Goal: Check status: Check status

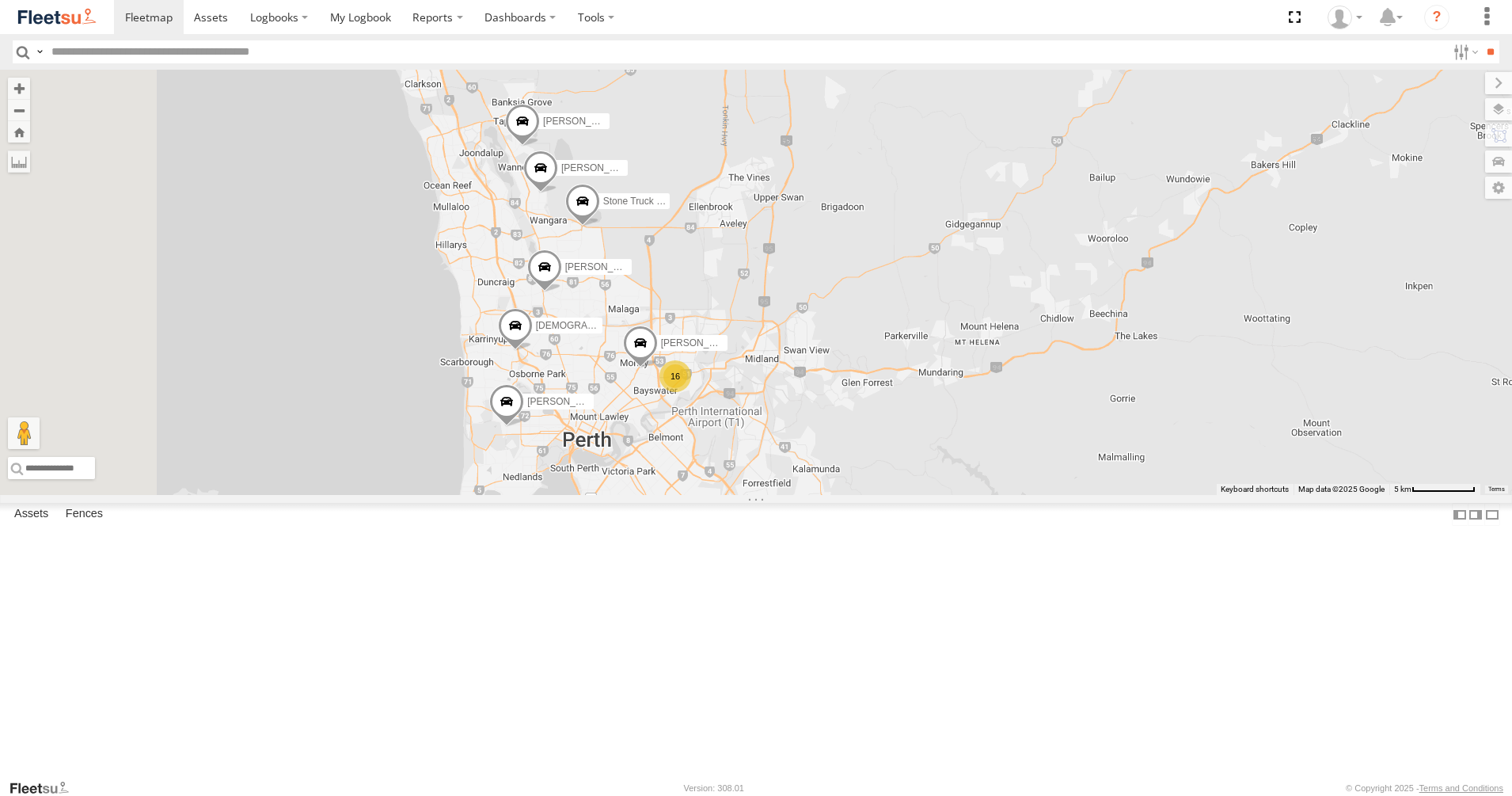
drag, startPoint x: 885, startPoint y: 421, endPoint x: 949, endPoint y: 416, distance: 64.2
click at [949, 416] on div "[PERSON_NAME] - 1HVJ177 [PERSON_NAME] -1HSK204 Stone Truck - 1EQX550 [PERSON_NA…" at bounding box center [756, 282] width 1512 height 425
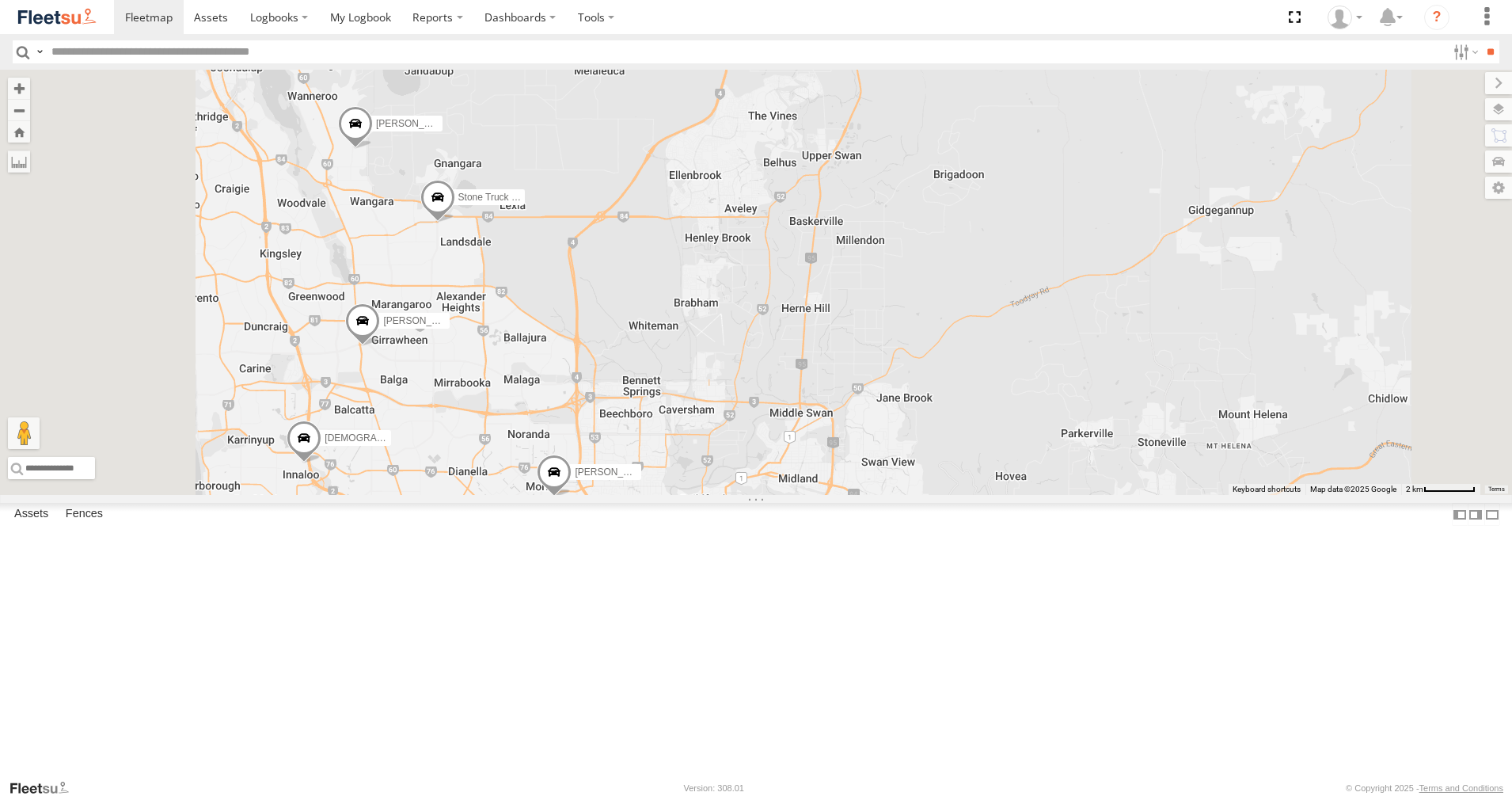
click at [455, 223] on span at bounding box center [438, 201] width 35 height 43
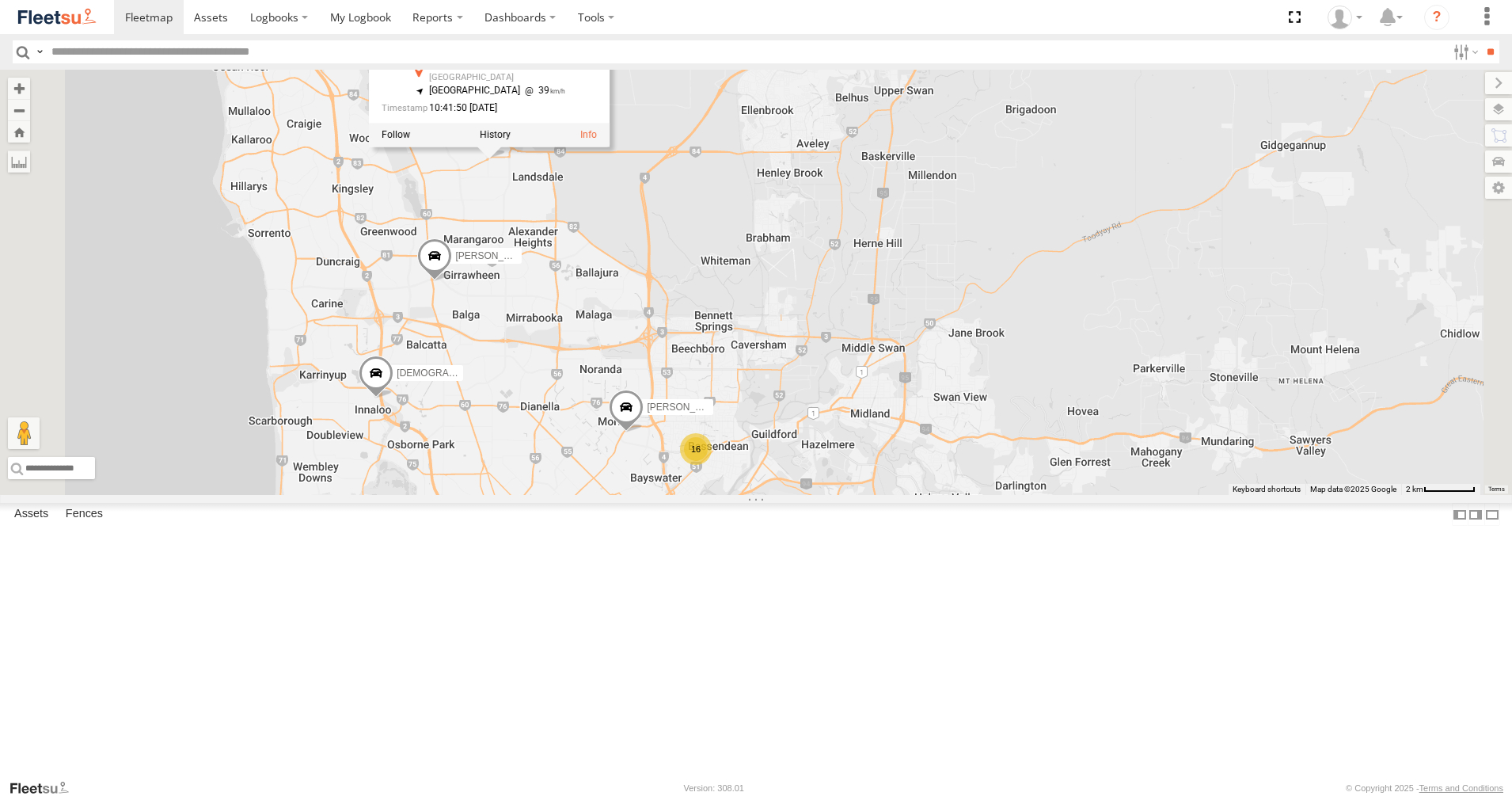
drag, startPoint x: 752, startPoint y: 363, endPoint x: 761, endPoint y: 478, distance: 115.4
click at [761, 478] on div "[PERSON_NAME] - 1HVJ177 [PERSON_NAME] -1HSK204 Stone Truck - 1EQX550 [PERSON_NA…" at bounding box center [756, 282] width 1512 height 425
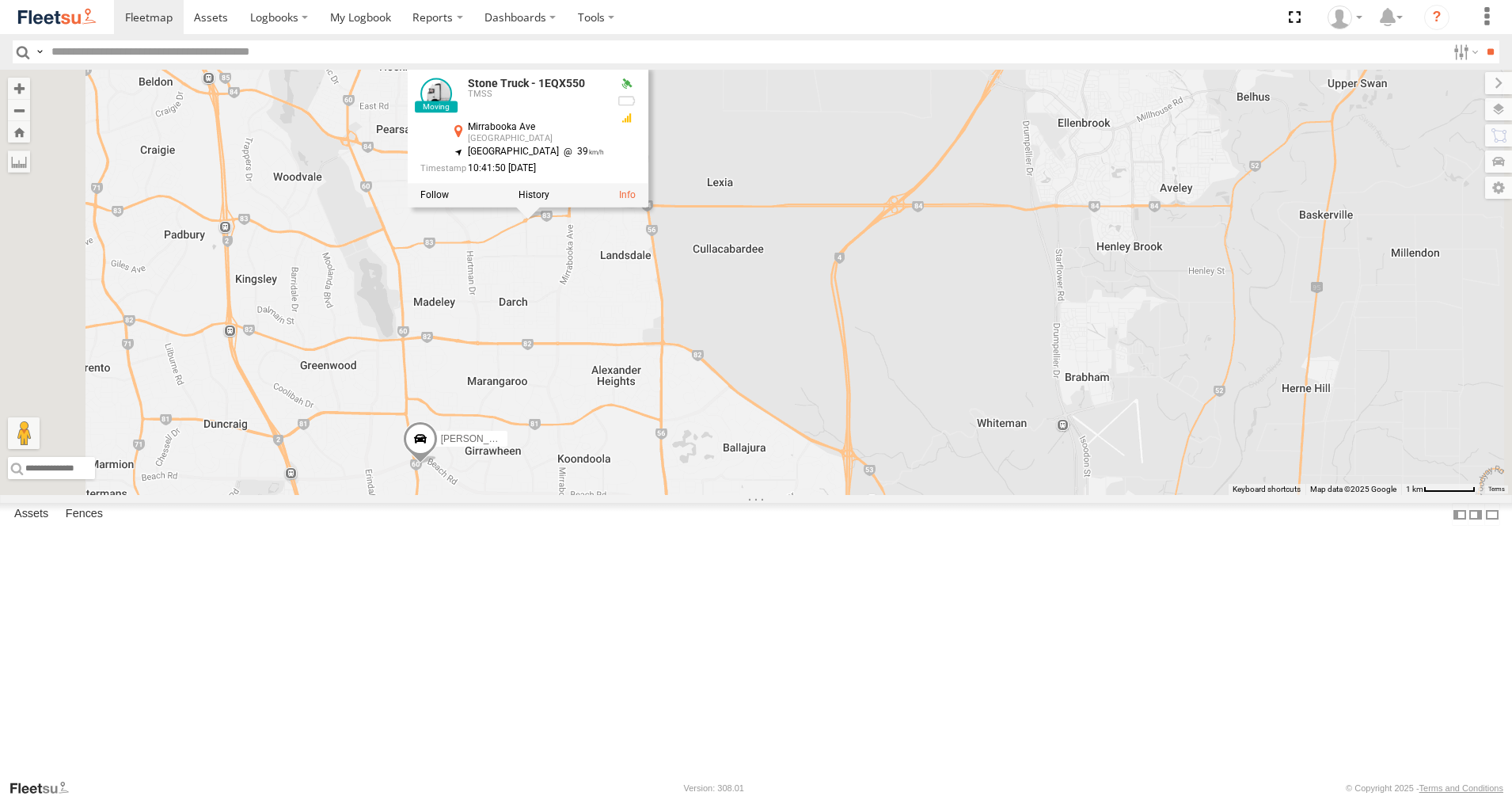
drag, startPoint x: 847, startPoint y: 333, endPoint x: 938, endPoint y: 576, distance: 259.5
click at [938, 495] on div "[PERSON_NAME] - 1HVJ177 [PERSON_NAME] -1HSK204 Stone Truck - 1EQX550 [PERSON_NA…" at bounding box center [756, 282] width 1512 height 425
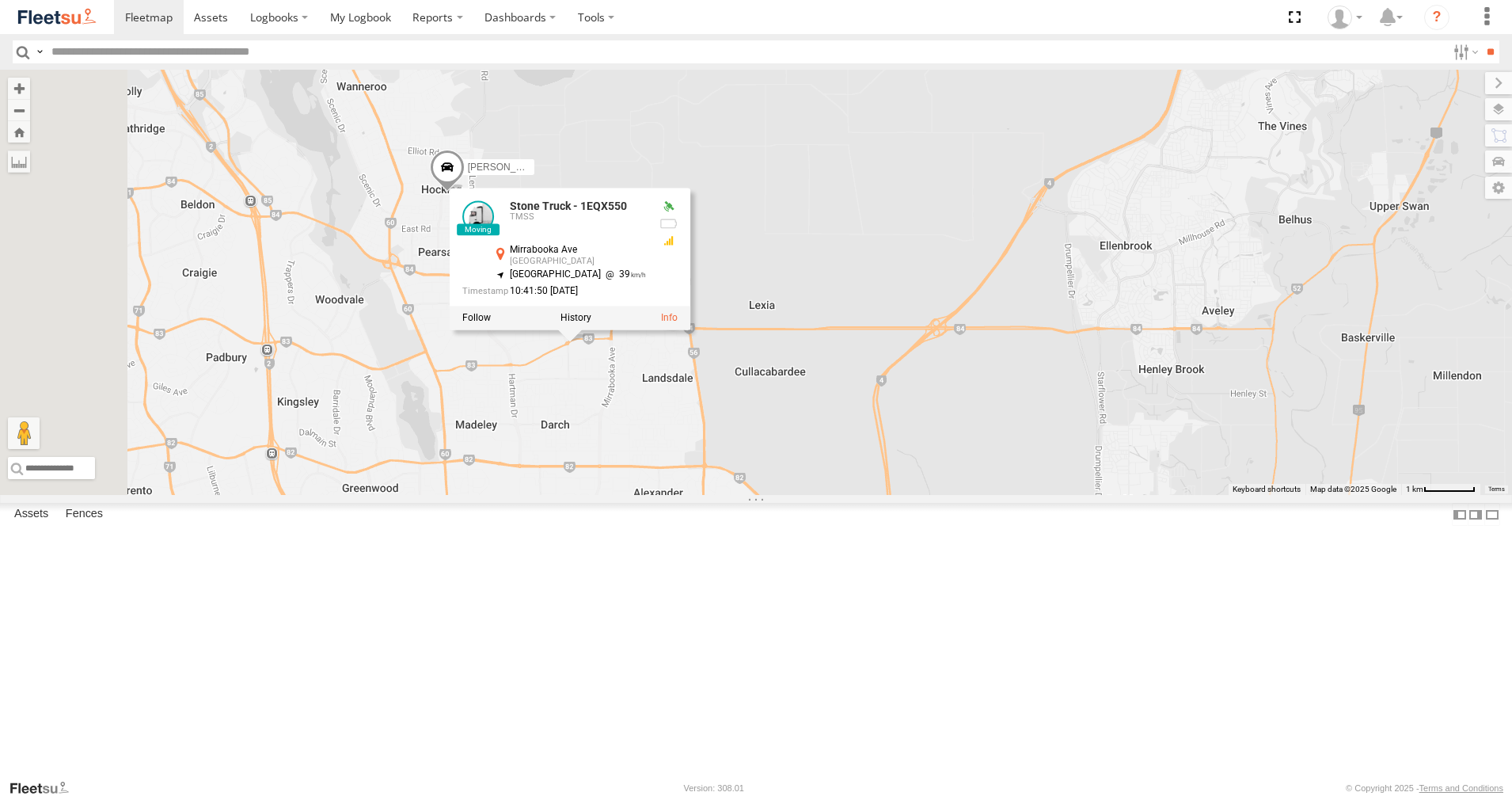
drag, startPoint x: 796, startPoint y: 240, endPoint x: 892, endPoint y: 238, distance: 96.0
click at [892, 238] on div "[PERSON_NAME] - 1HVJ177 [PERSON_NAME] -1HSK204 Stone Truck - 1EQX550 [PERSON_NA…" at bounding box center [756, 282] width 1512 height 425
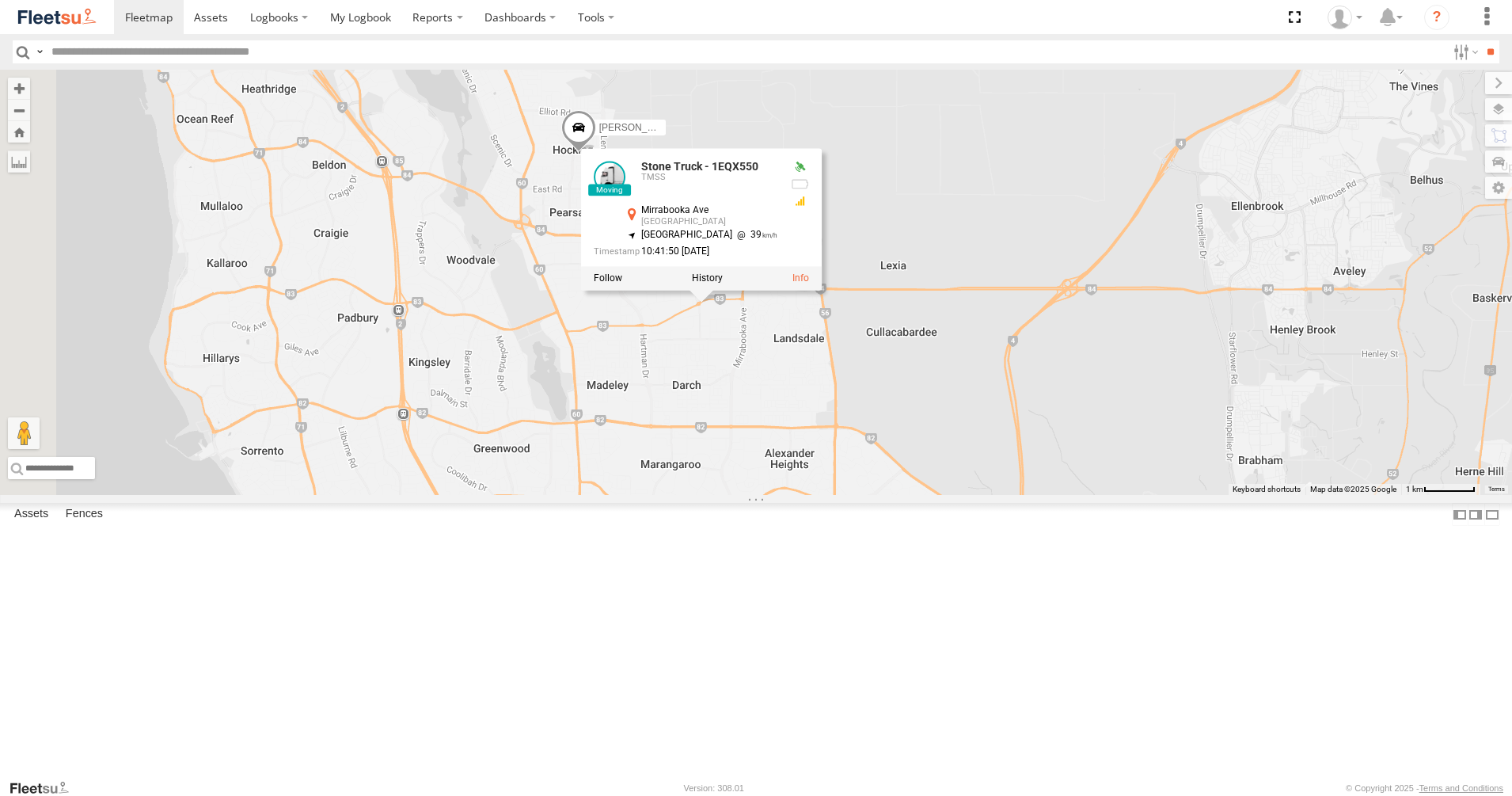
drag, startPoint x: 656, startPoint y: 171, endPoint x: 788, endPoint y: 135, distance: 136.8
click at [788, 135] on div "[PERSON_NAME] - 1HVJ177 [PERSON_NAME] -1HSK204 Stone Truck - 1EQX550 [PERSON_NA…" at bounding box center [756, 282] width 1512 height 425
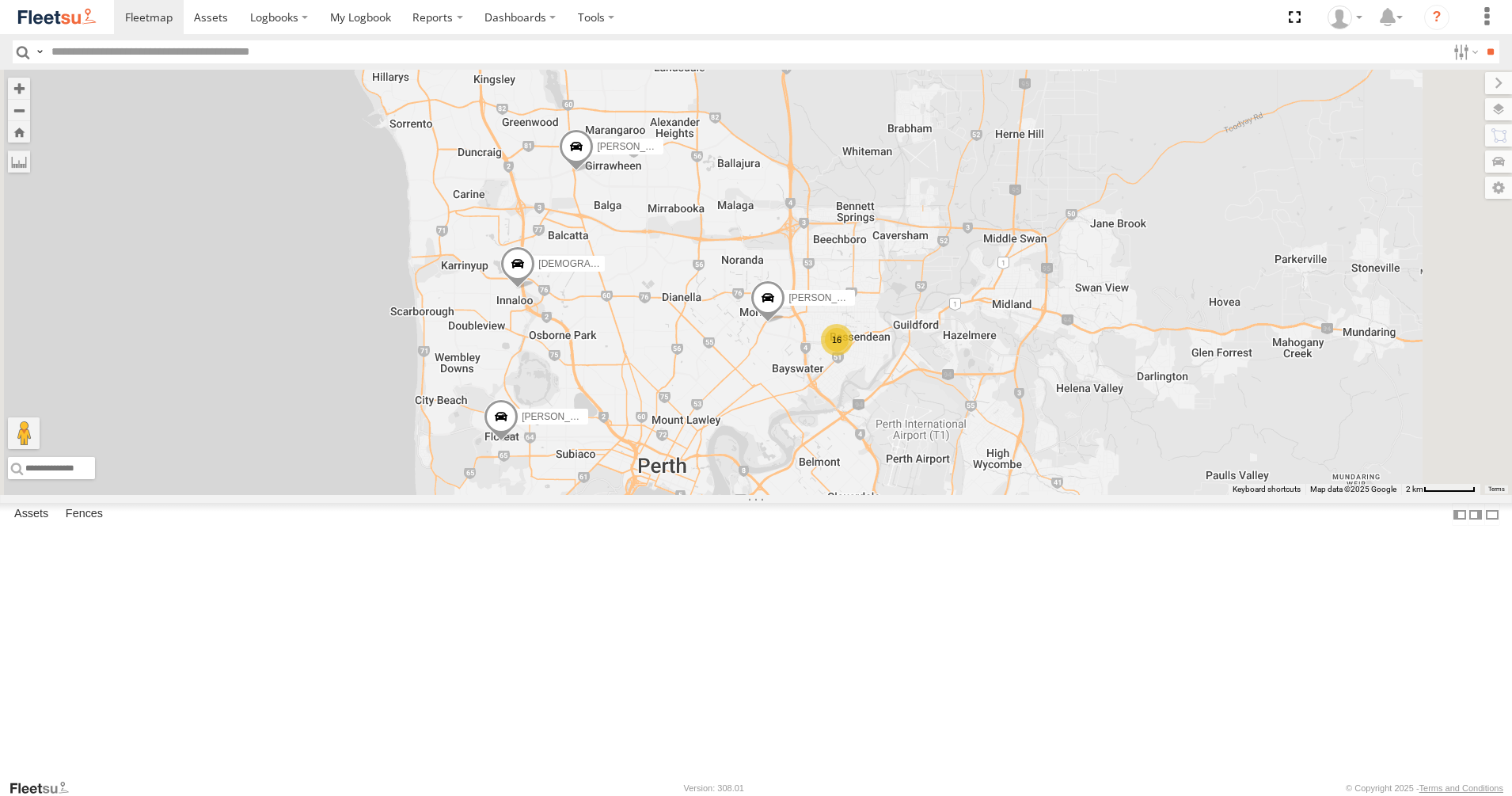
drag, startPoint x: 847, startPoint y: 462, endPoint x: 831, endPoint y: 347, distance: 116.1
click at [831, 347] on div "[PERSON_NAME] - 1HVJ177 [PERSON_NAME] -1HSK204 Stone Truck - 1EQX550 [PERSON_NA…" at bounding box center [756, 282] width 1512 height 425
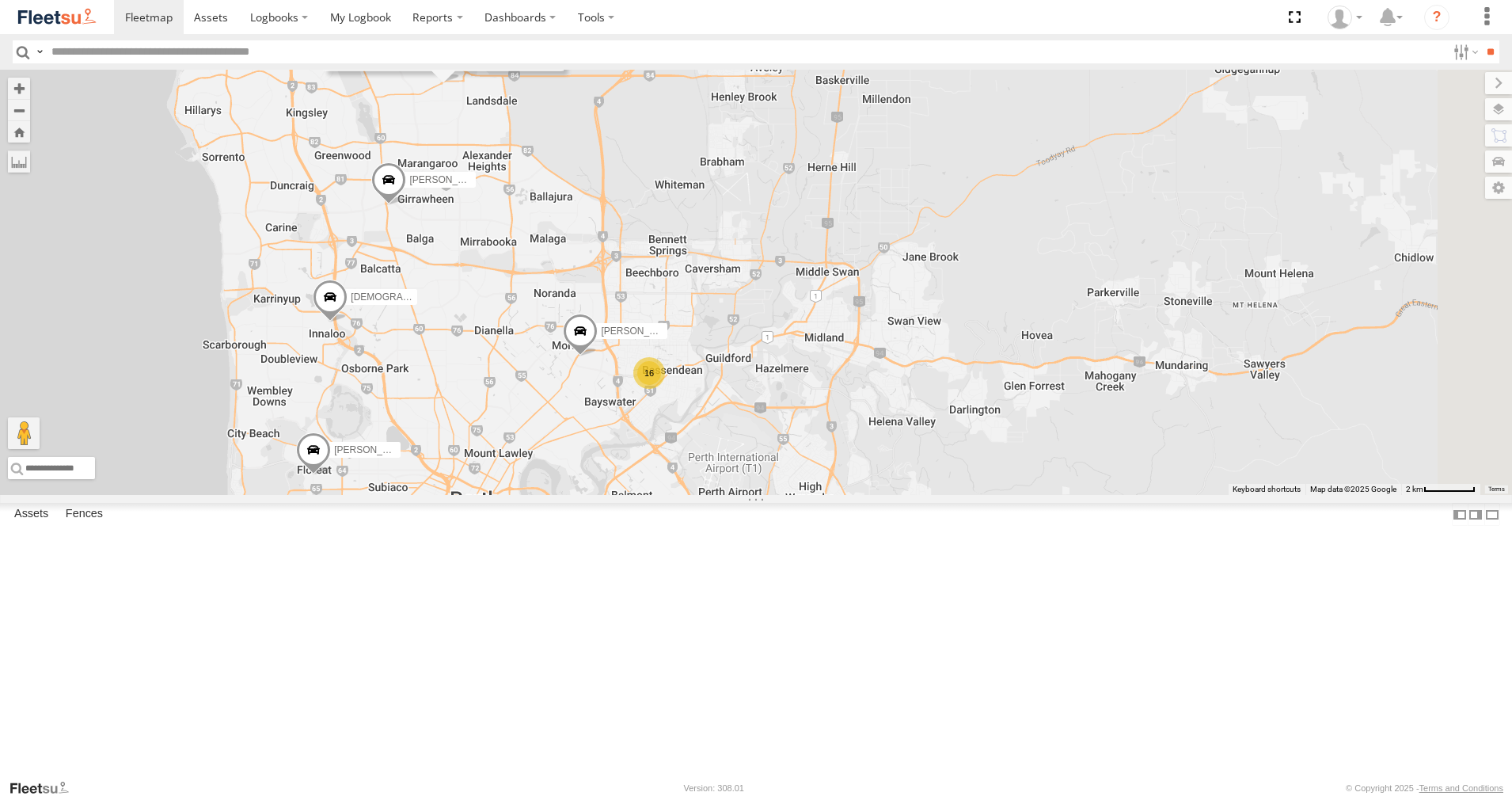
drag, startPoint x: 1233, startPoint y: 348, endPoint x: 1045, endPoint y: 395, distance: 193.8
click at [1045, 395] on div "[PERSON_NAME] - 1HVJ177 [PERSON_NAME] -1HSK204 Stone Truck - 1EQX550 [PERSON_NA…" at bounding box center [756, 282] width 1512 height 425
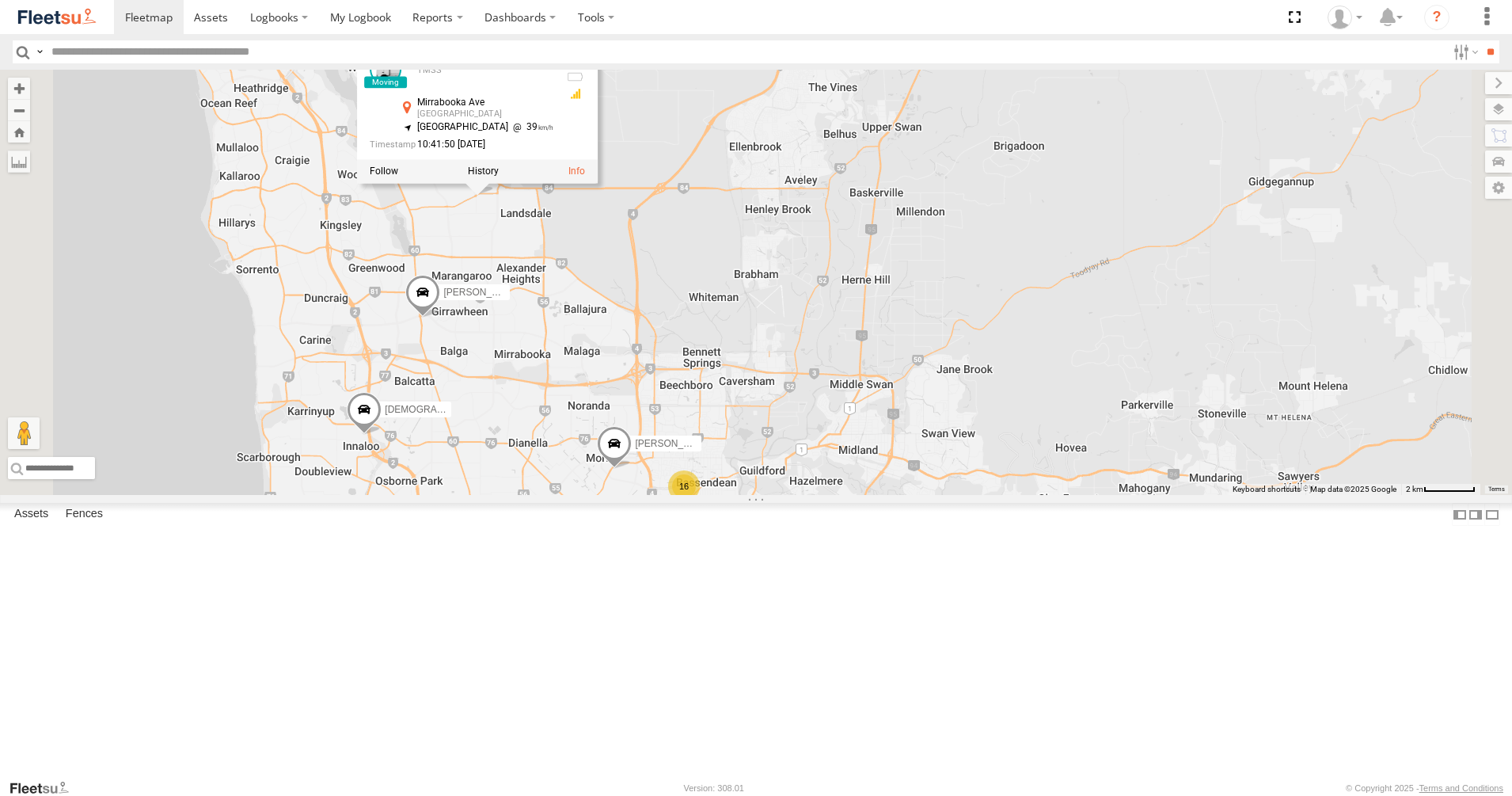
drag, startPoint x: 993, startPoint y: 255, endPoint x: 967, endPoint y: 501, distance: 247.4
click at [967, 495] on div "[PERSON_NAME] - 1HVJ177 [PERSON_NAME] -1HSK204 Stone Truck - 1EQX550 [PERSON_NA…" at bounding box center [756, 282] width 1512 height 425
